Goal: Find specific page/section: Find specific page/section

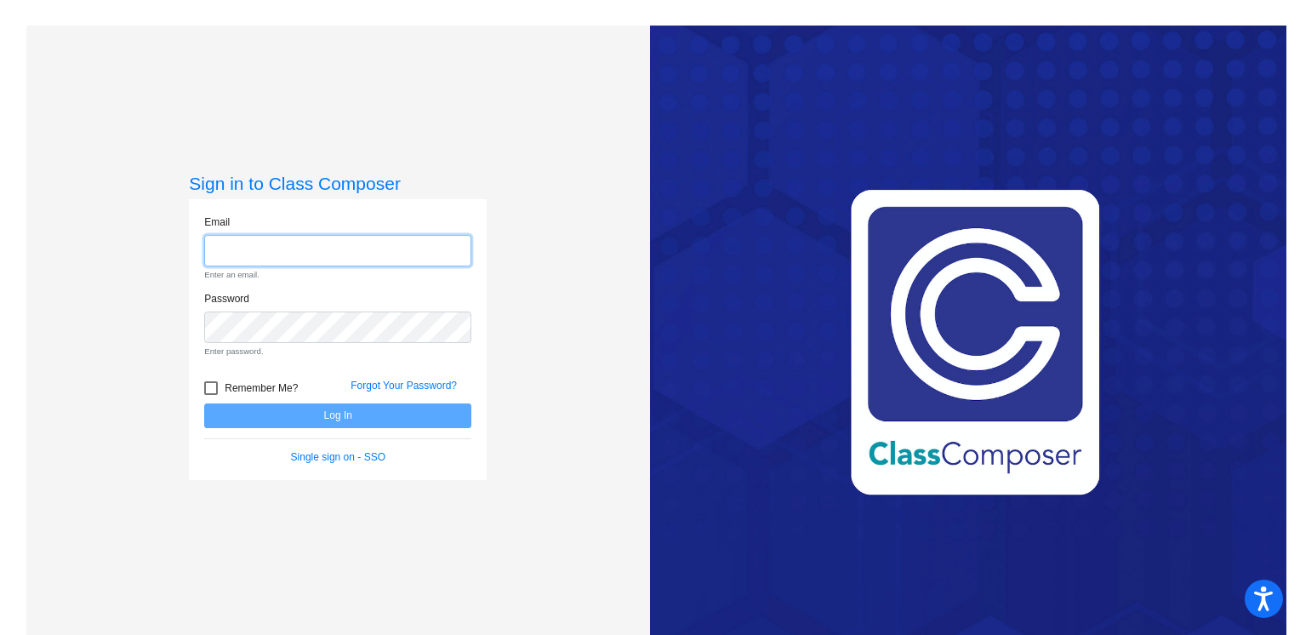
type input "Ehrhardtt@slcs.us"
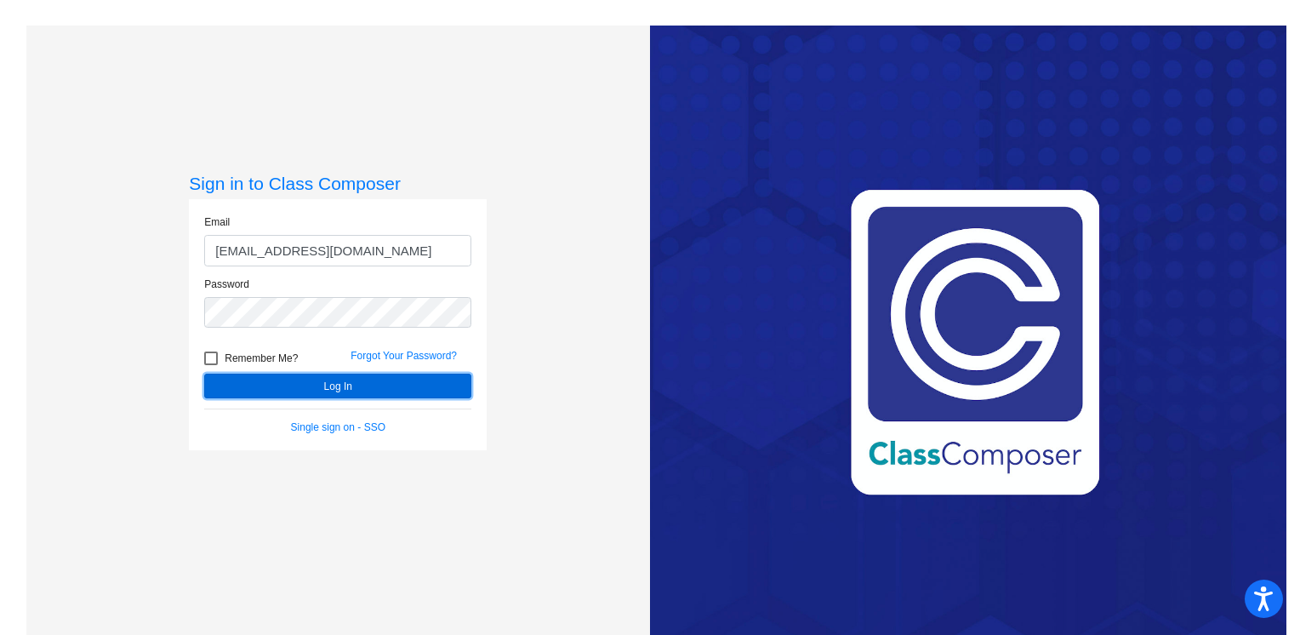
click at [291, 415] on form "Email Ehrhardtt@slcs.us Password Remember Me? Forgot Your Password? Log In Sing…" at bounding box center [337, 324] width 267 height 220
click at [329, 386] on button "Log In" at bounding box center [337, 386] width 267 height 25
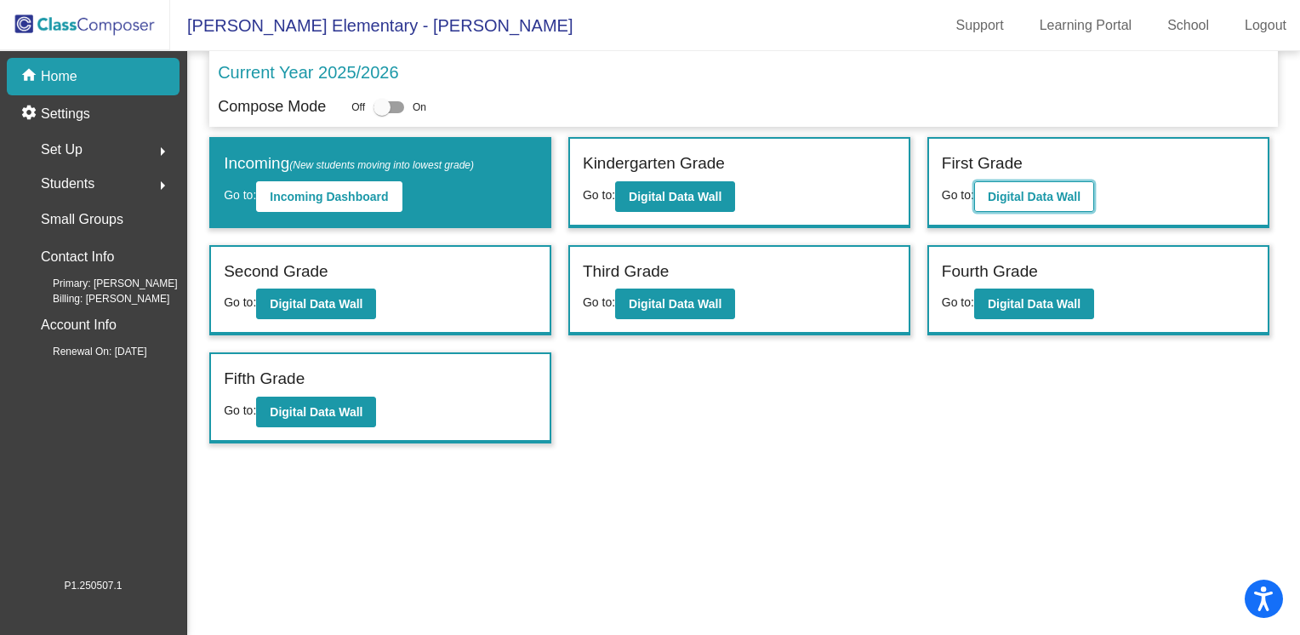
click at [1024, 203] on button "Digital Data Wall" at bounding box center [1034, 196] width 120 height 31
click at [1007, 190] on b "Digital Data Wall" at bounding box center [1034, 197] width 93 height 14
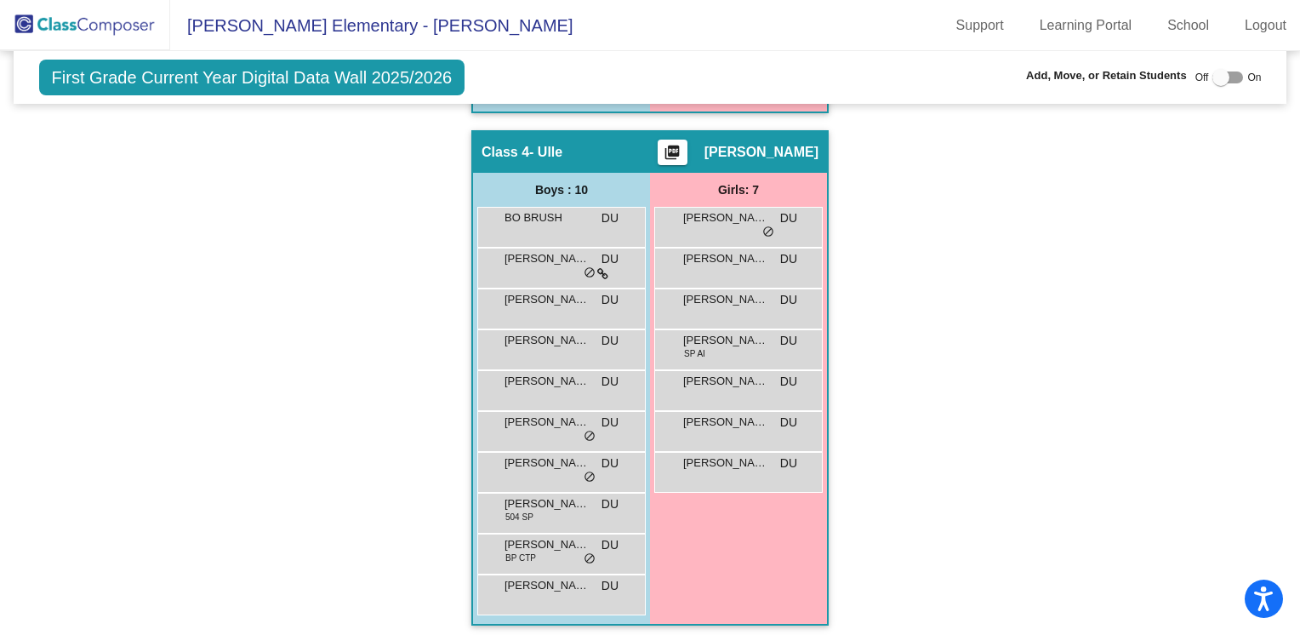
scroll to position [904, 0]
